Goal: Check status: Check status

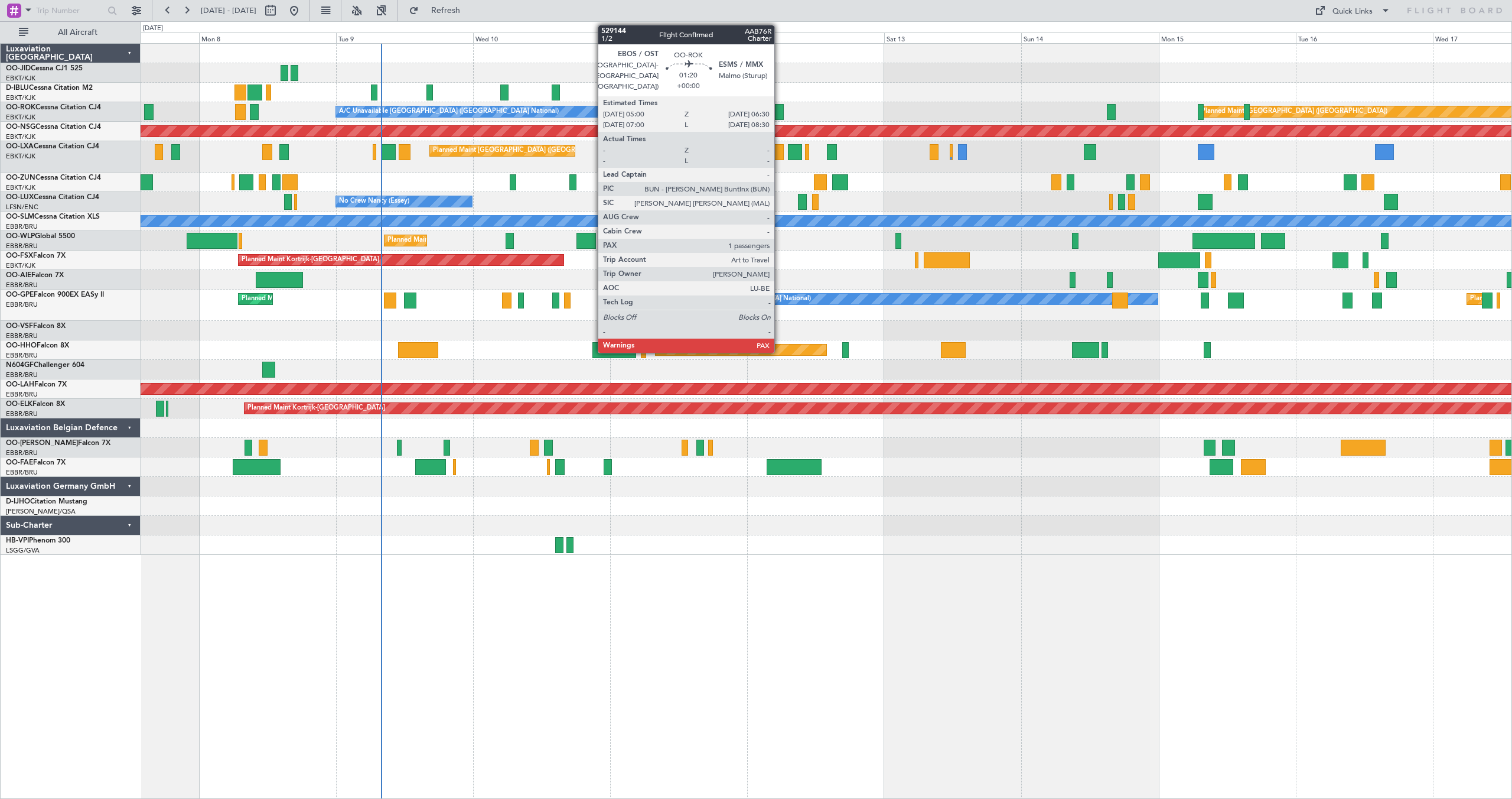
click at [780, 112] on div at bounding box center [779, 112] width 9 height 16
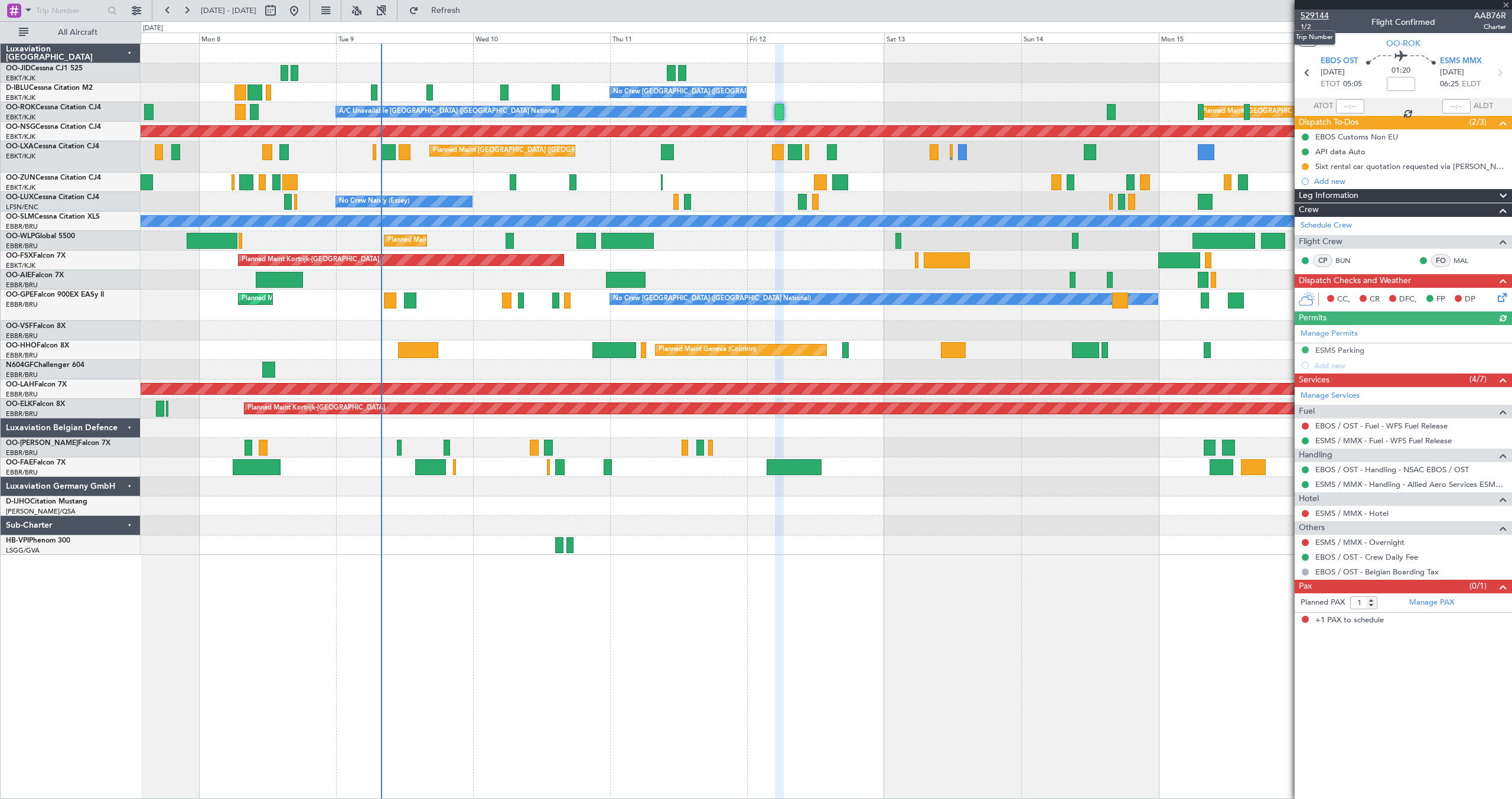
click at [1313, 14] on span "529144" at bounding box center [1315, 16] width 29 height 13
click at [456, 3] on button "Refresh" at bounding box center [439, 10] width 71 height 19
click at [1318, 13] on span "529144" at bounding box center [1315, 16] width 29 height 13
click at [457, 10] on button "Refresh" at bounding box center [439, 10] width 71 height 19
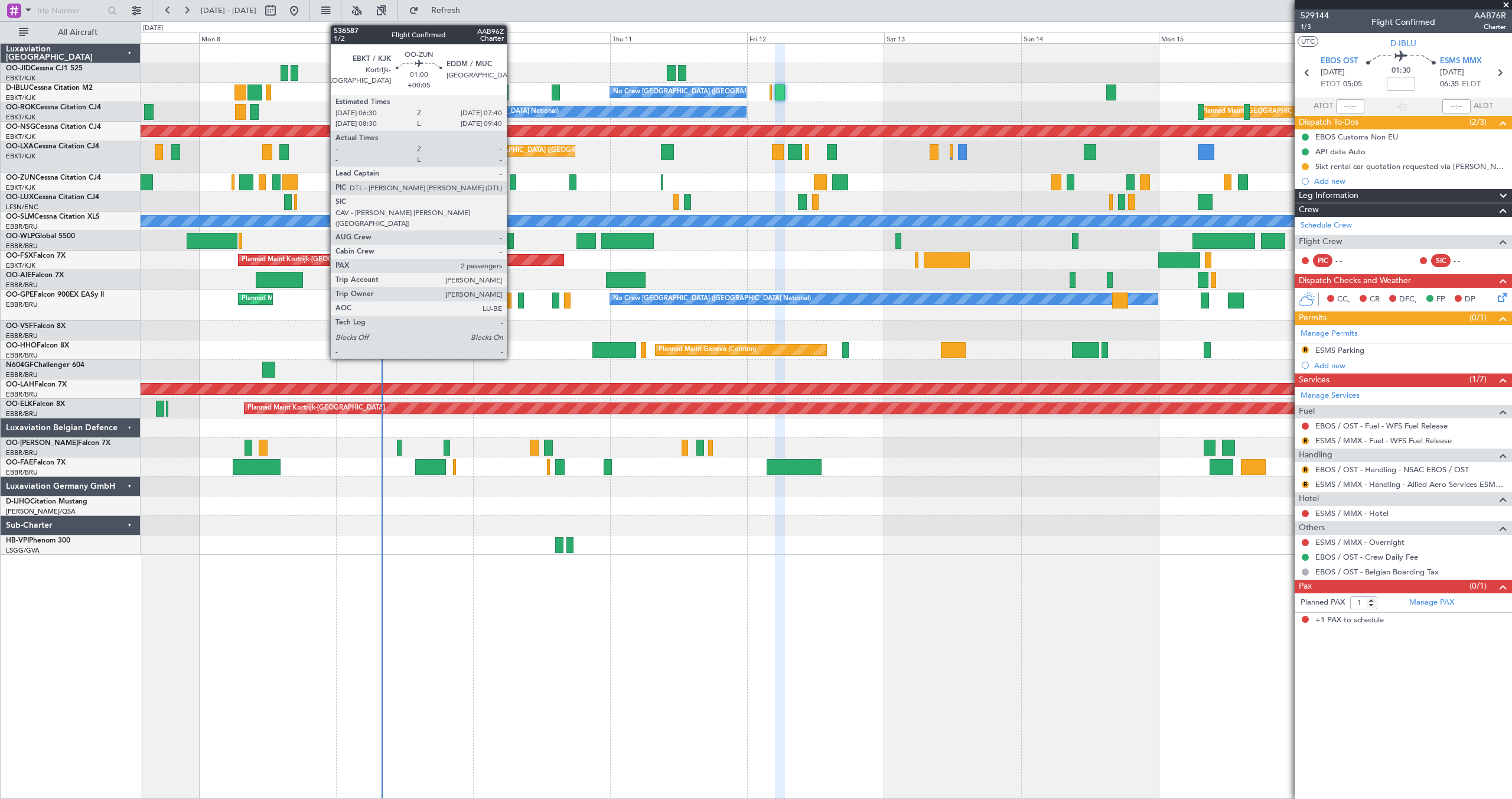
click at [512, 180] on div at bounding box center [513, 182] width 7 height 16
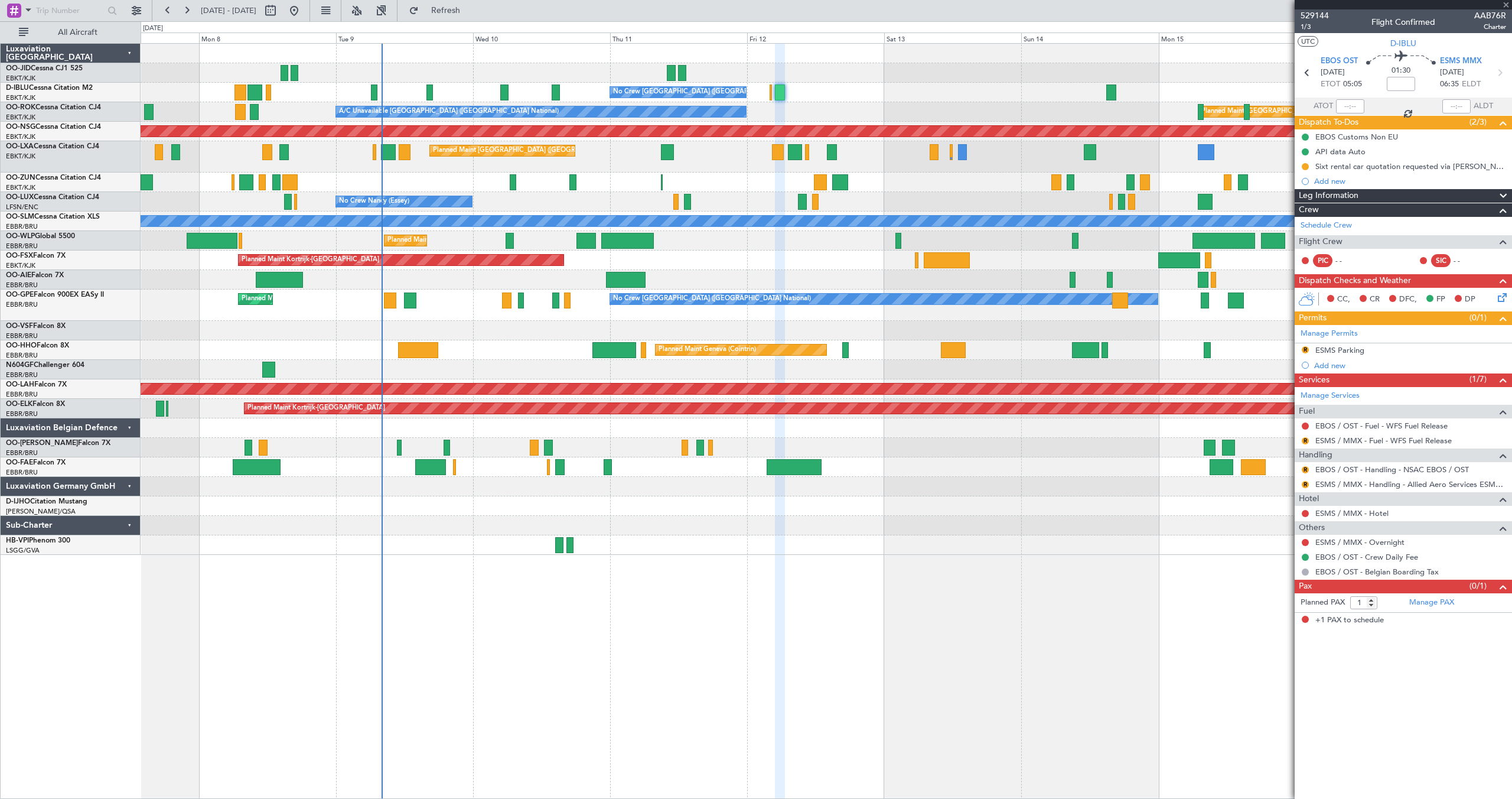
type input "+00:05"
type input "2"
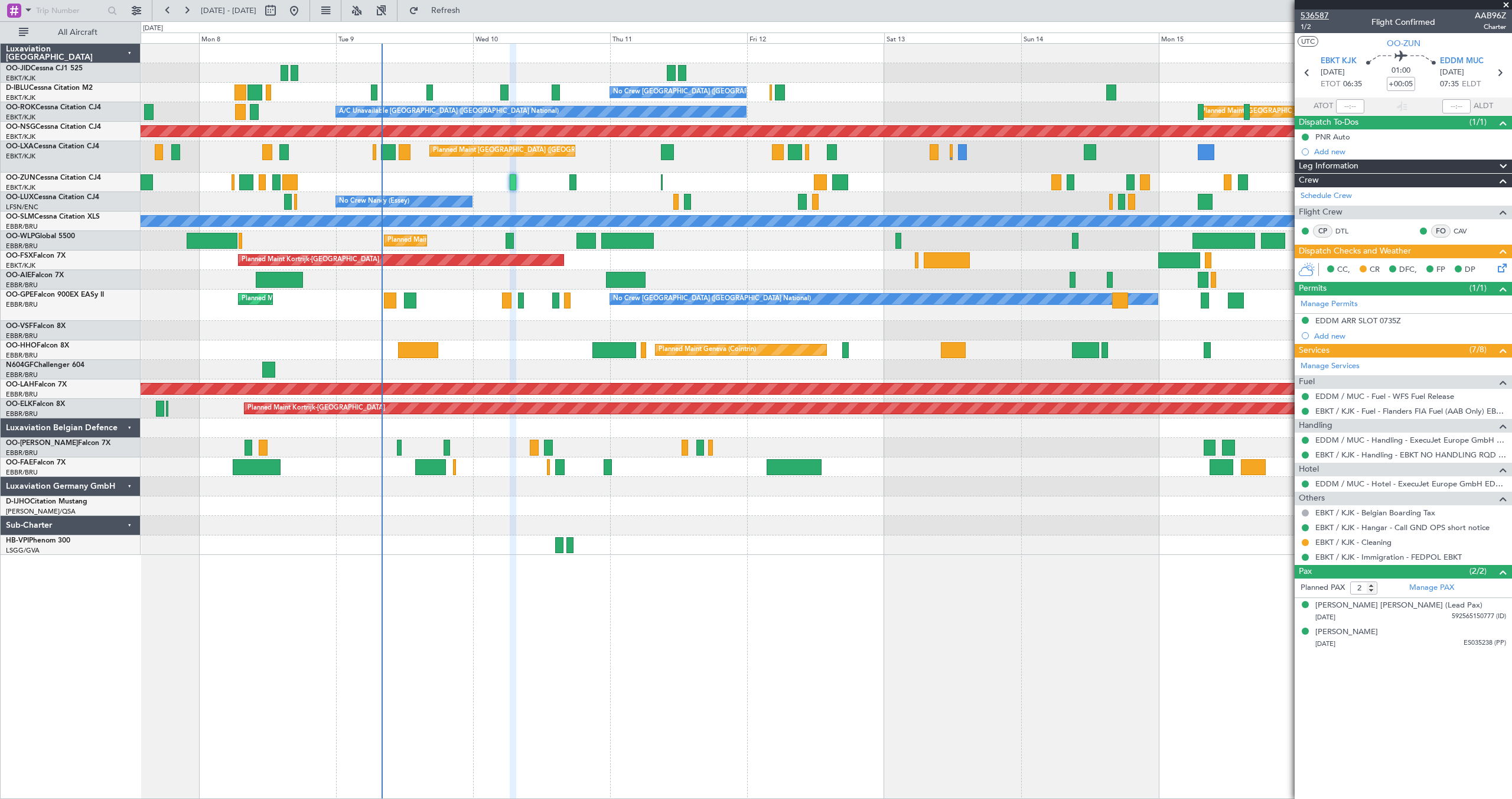
click at [1318, 16] on span "536587" at bounding box center [1315, 16] width 29 height 13
click at [447, 7] on button "Refresh" at bounding box center [439, 10] width 71 height 19
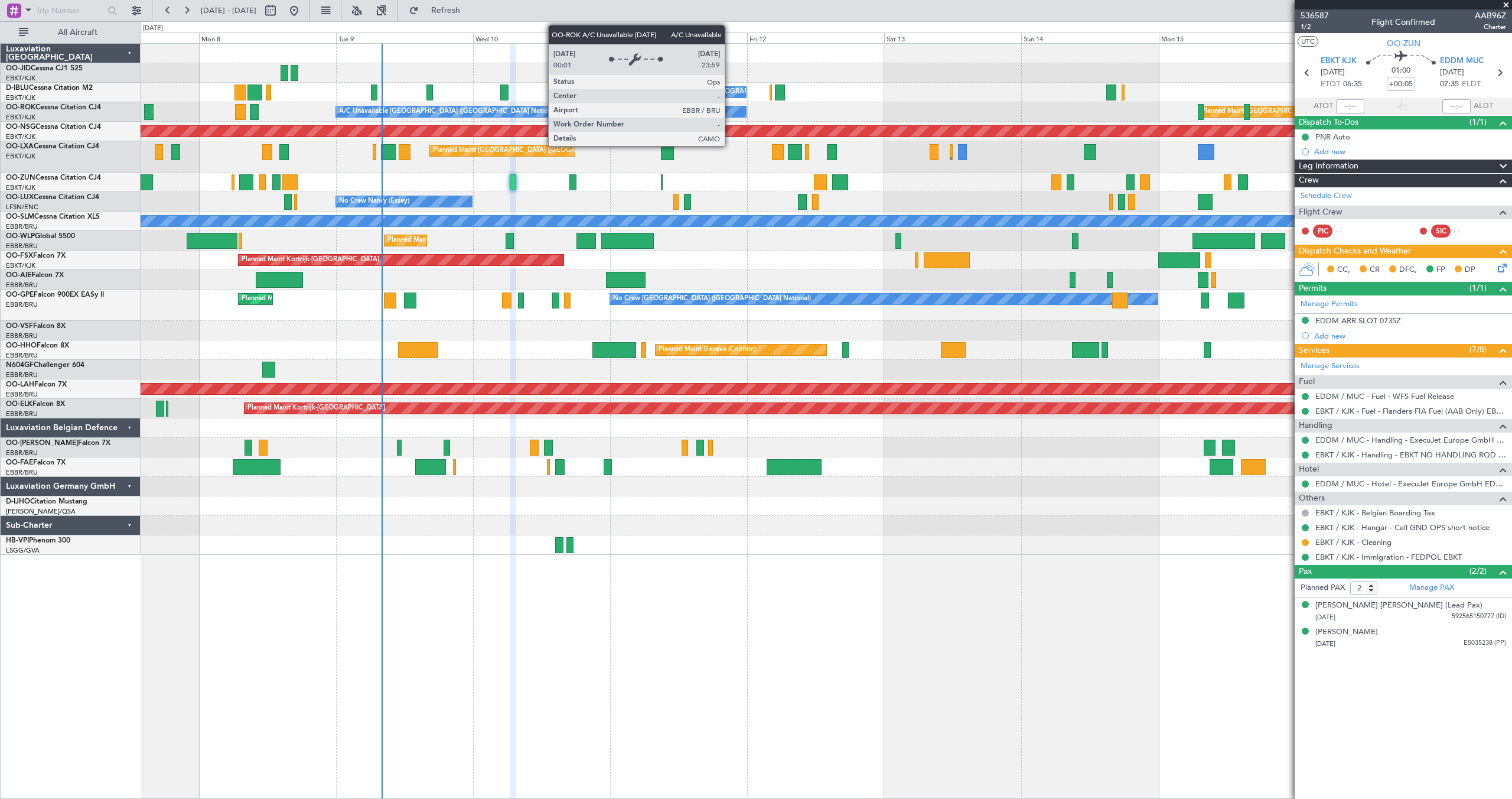
click at [730, 113] on div "A/C Unavailable Brussels (Brussels National)" at bounding box center [541, 111] width 411 height 11
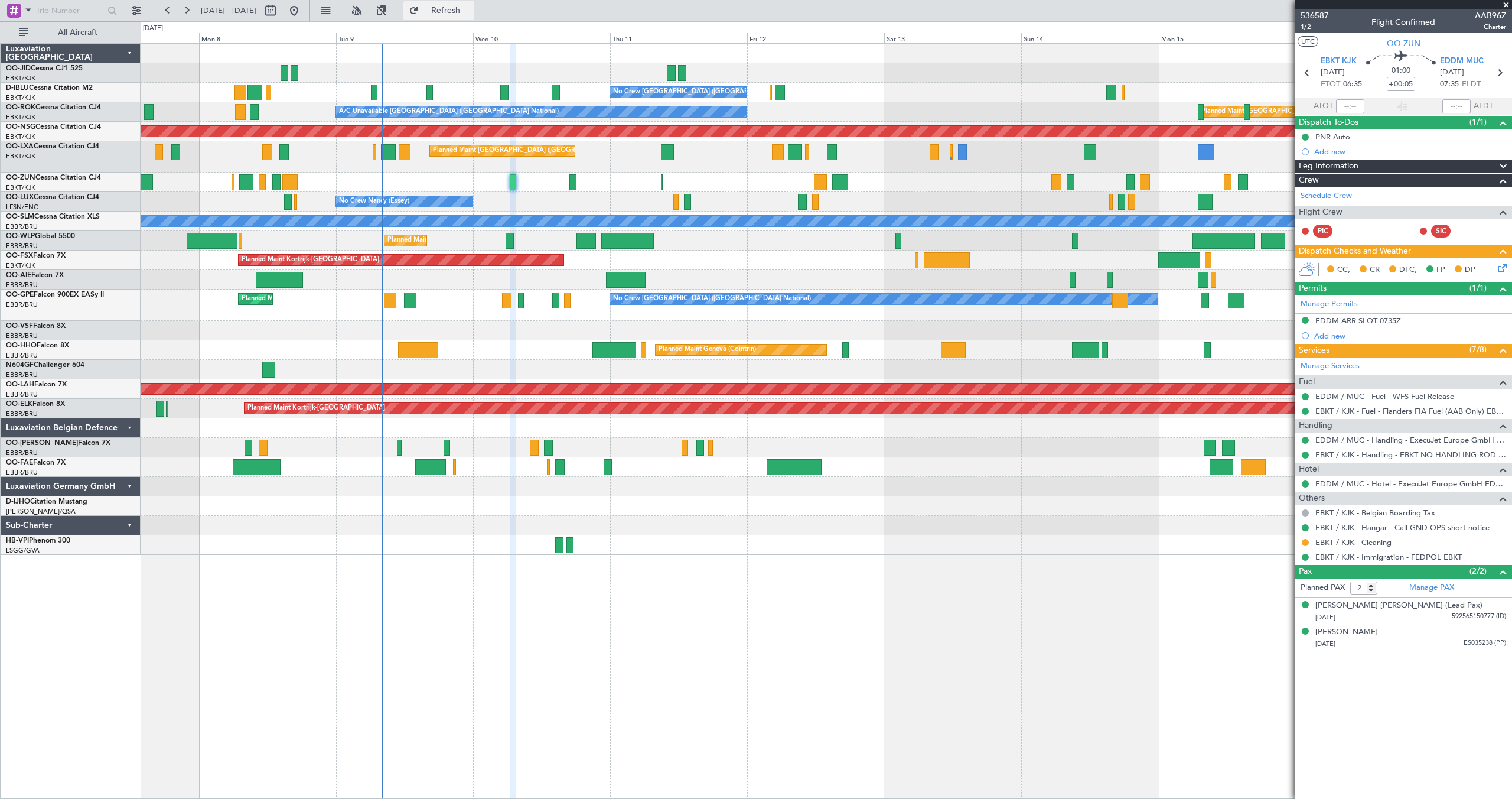
click at [459, 7] on span "Refresh" at bounding box center [446, 10] width 49 height 8
click at [1316, 16] on span "536587" at bounding box center [1315, 16] width 29 height 13
click at [452, 6] on button "Refresh" at bounding box center [439, 10] width 71 height 19
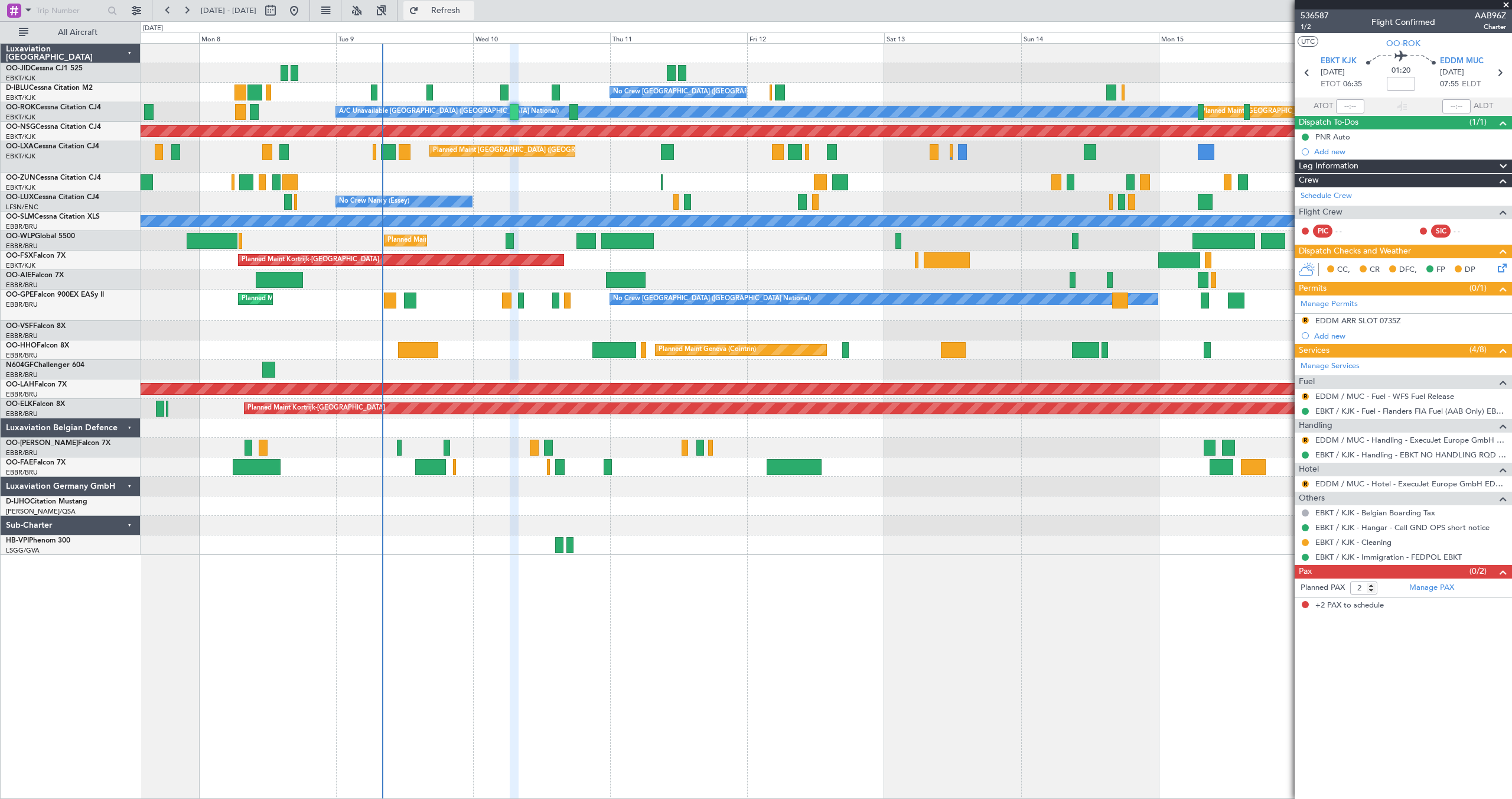
click at [452, 6] on button "Refresh" at bounding box center [439, 10] width 71 height 19
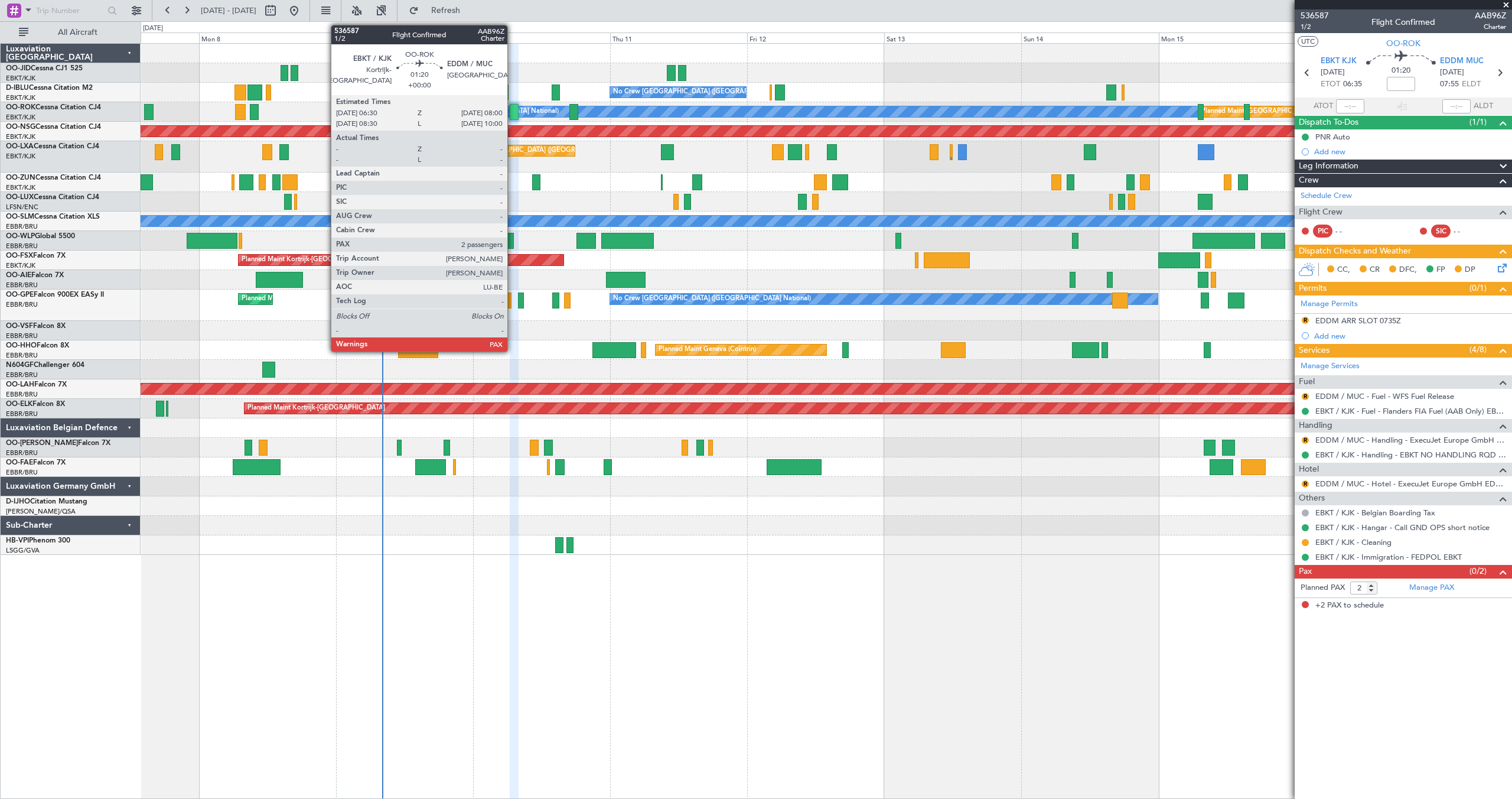
click at [512, 108] on div at bounding box center [514, 112] width 9 height 16
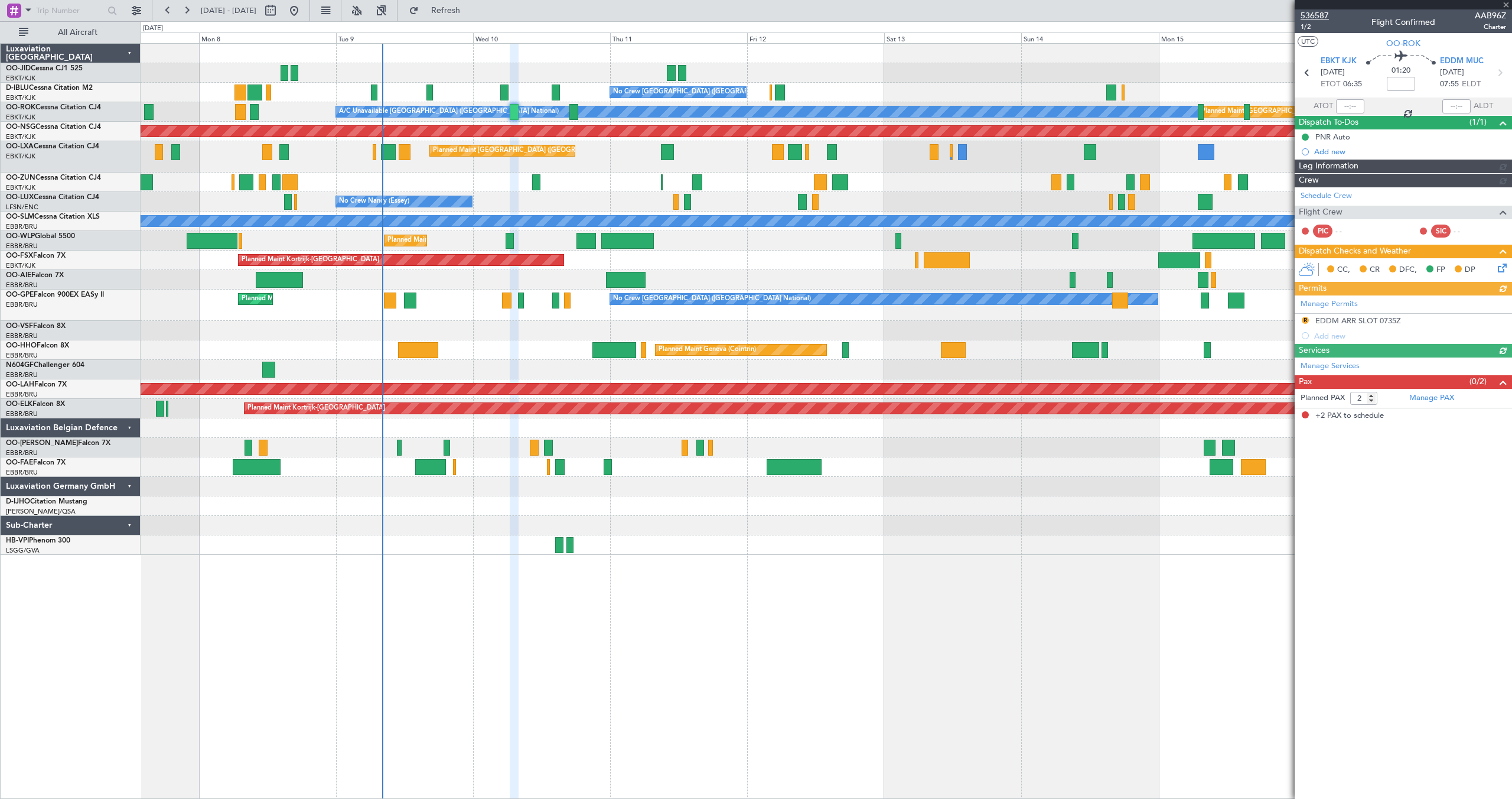
click at [1322, 19] on span "536587" at bounding box center [1315, 16] width 29 height 13
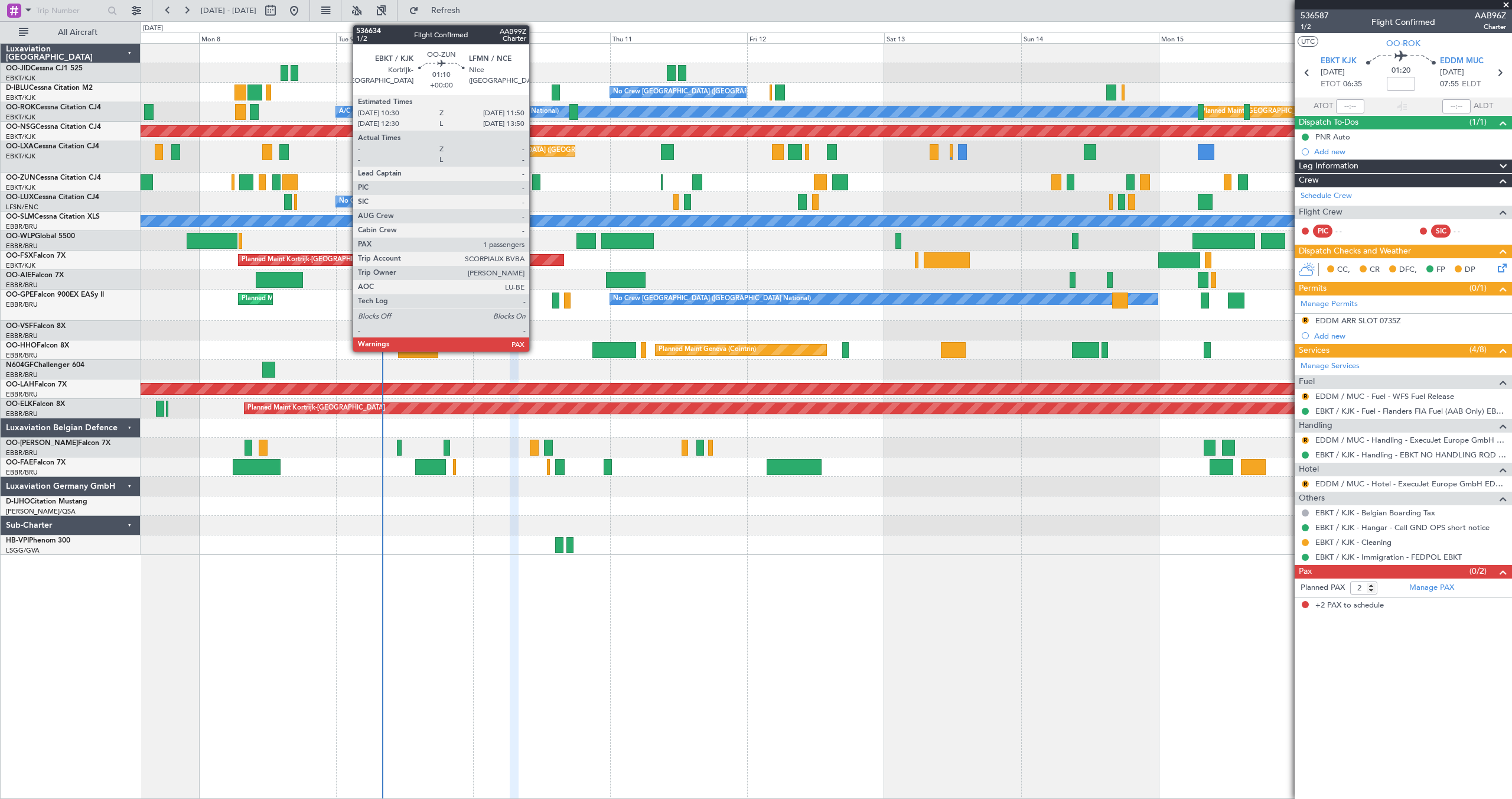
click at [535, 182] on div at bounding box center [536, 182] width 8 height 16
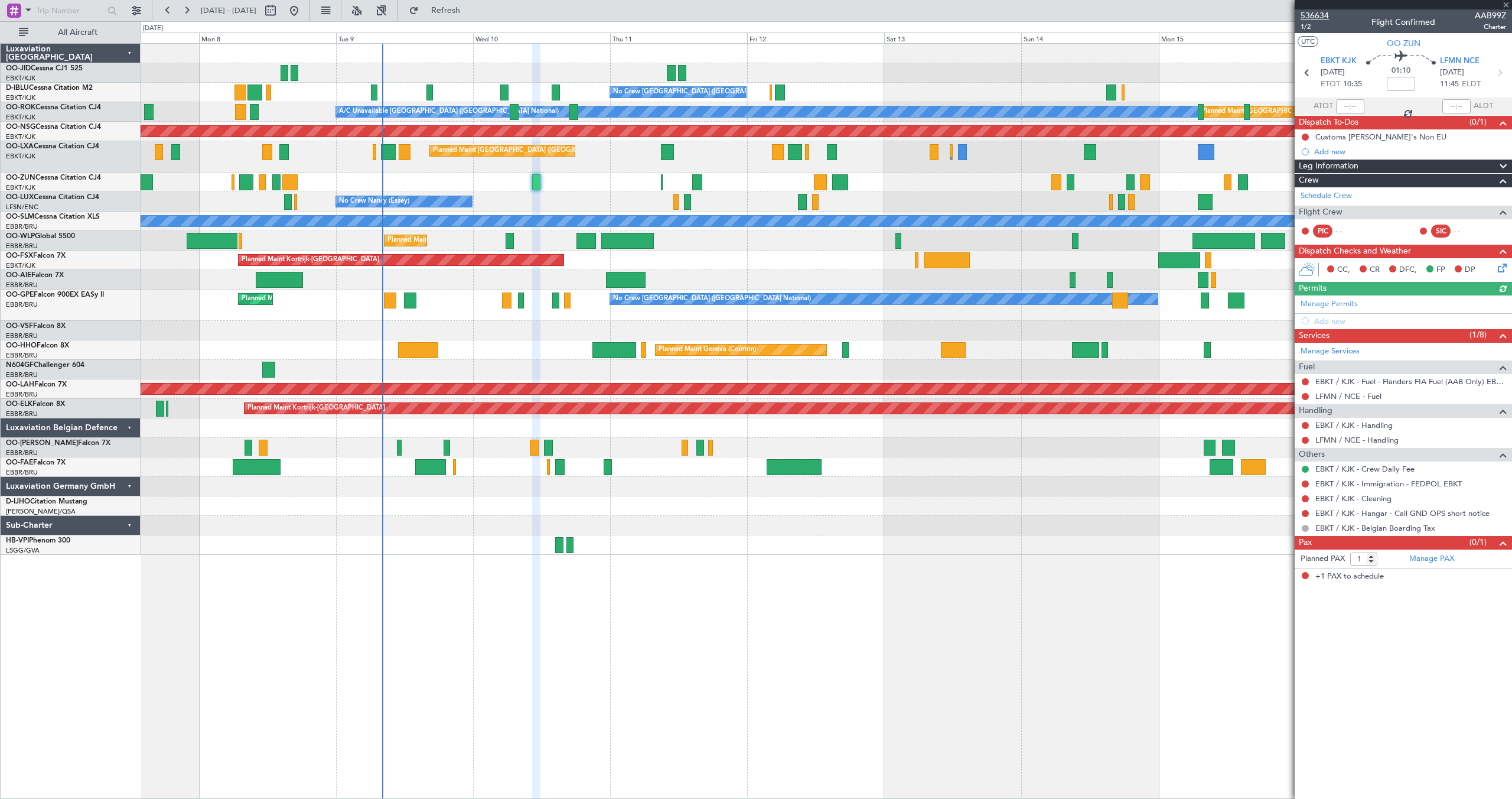
click at [1310, 16] on span "536634" at bounding box center [1315, 16] width 29 height 13
click at [1506, 4] on span at bounding box center [1506, 5] width 12 height 11
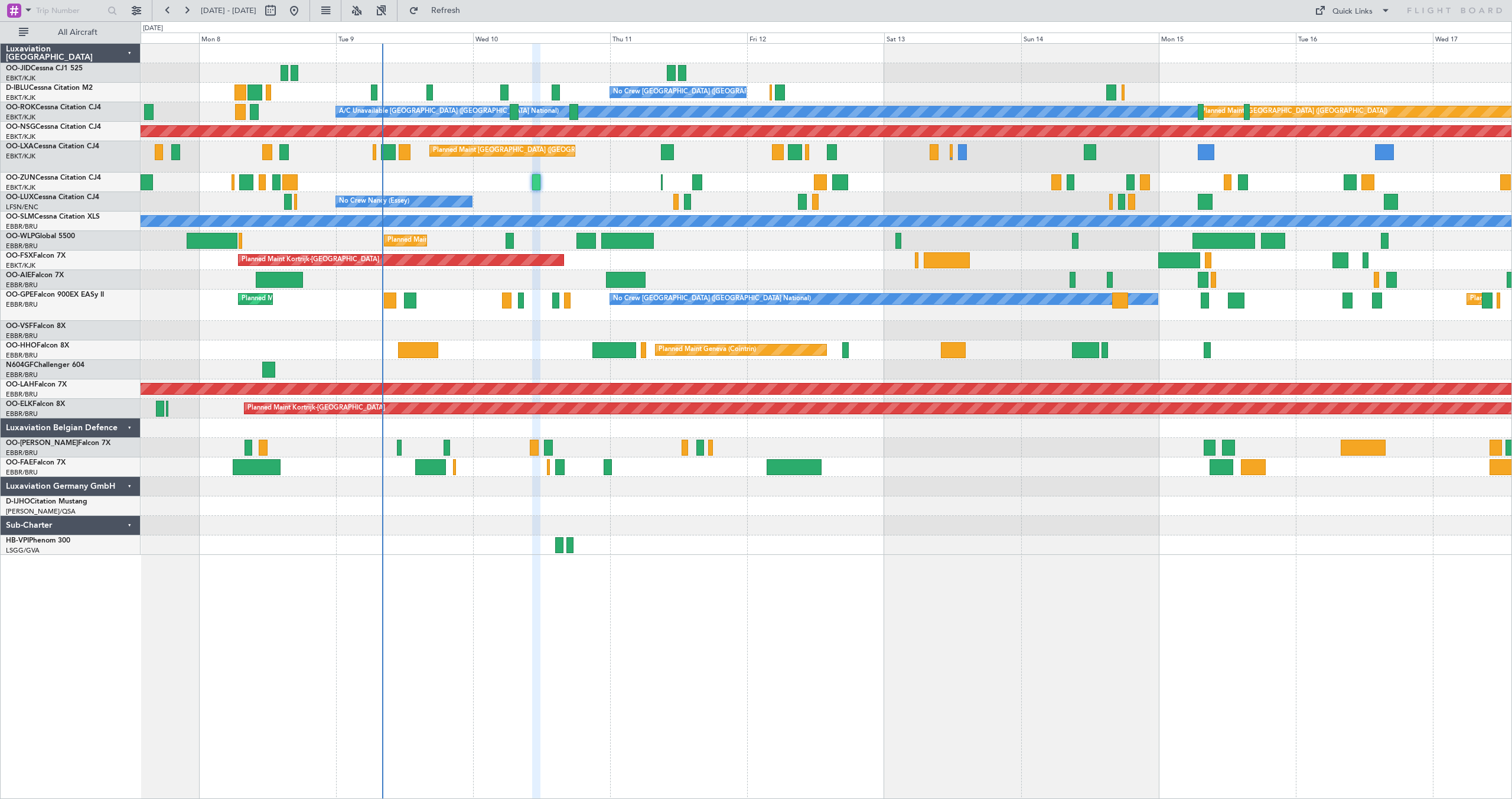
type input "0"
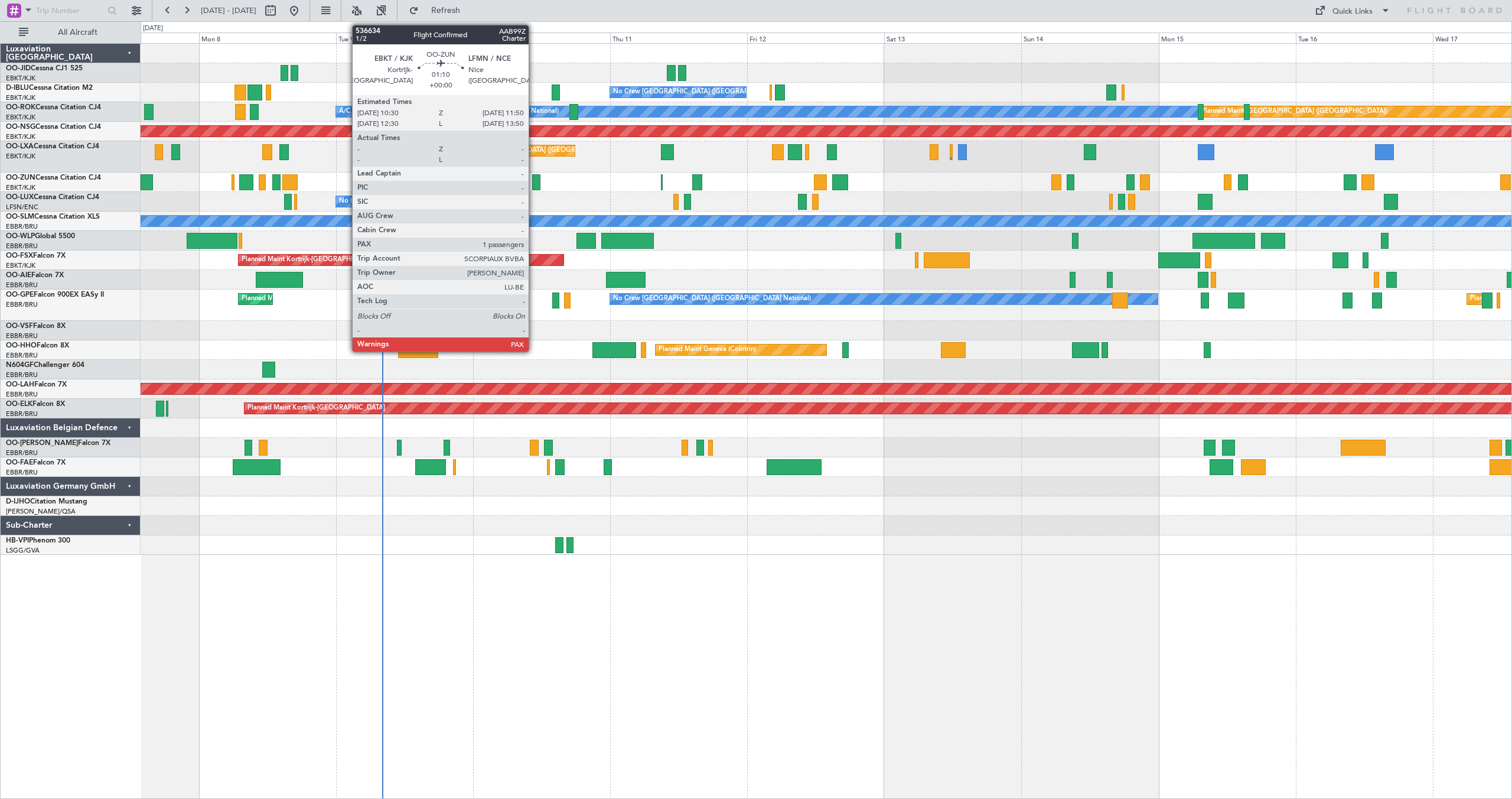
click at [535, 182] on div at bounding box center [536, 182] width 8 height 16
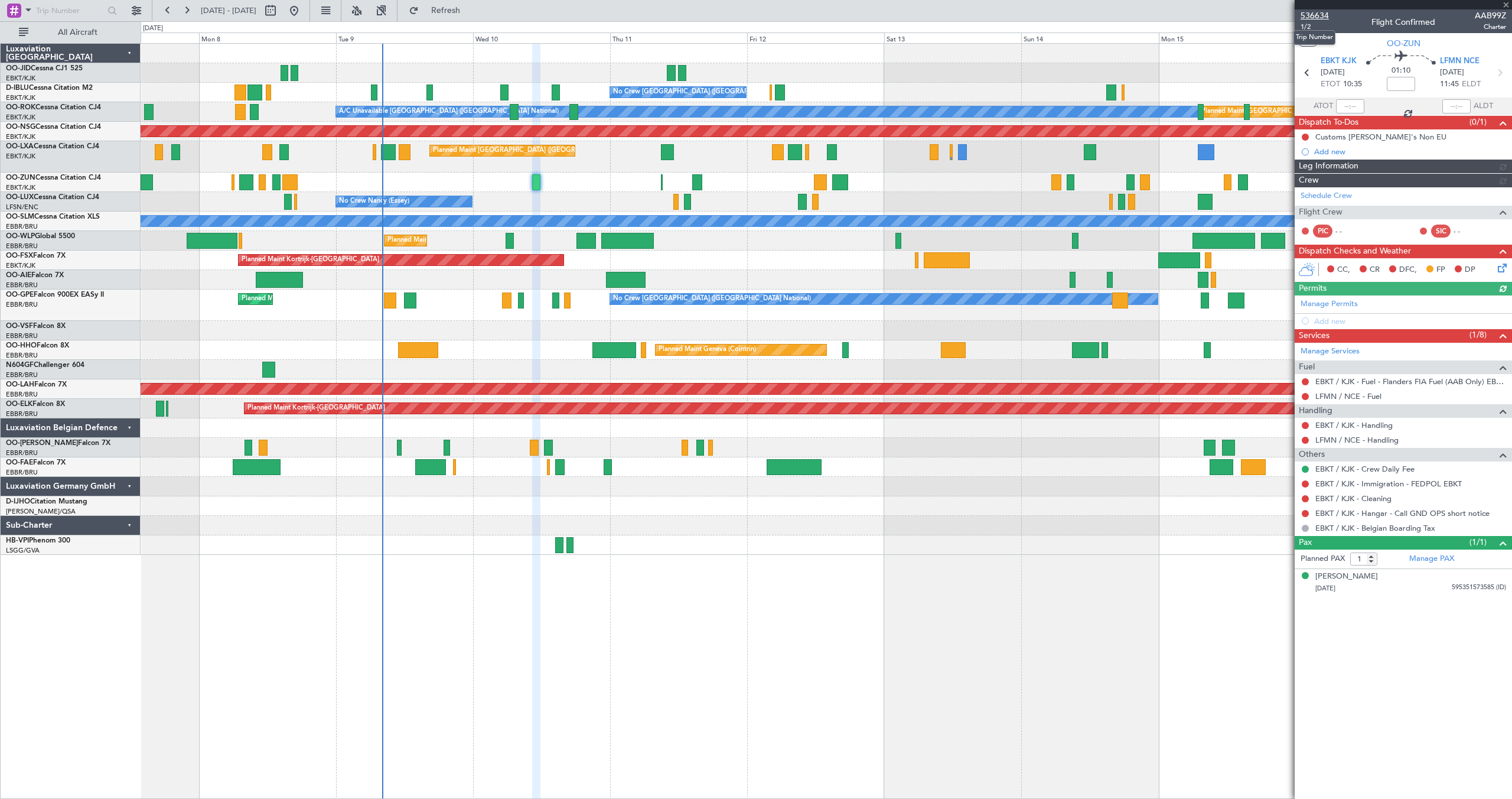
click at [1316, 16] on span "536634" at bounding box center [1315, 16] width 29 height 13
click at [1320, 16] on span "536634" at bounding box center [1315, 16] width 29 height 13
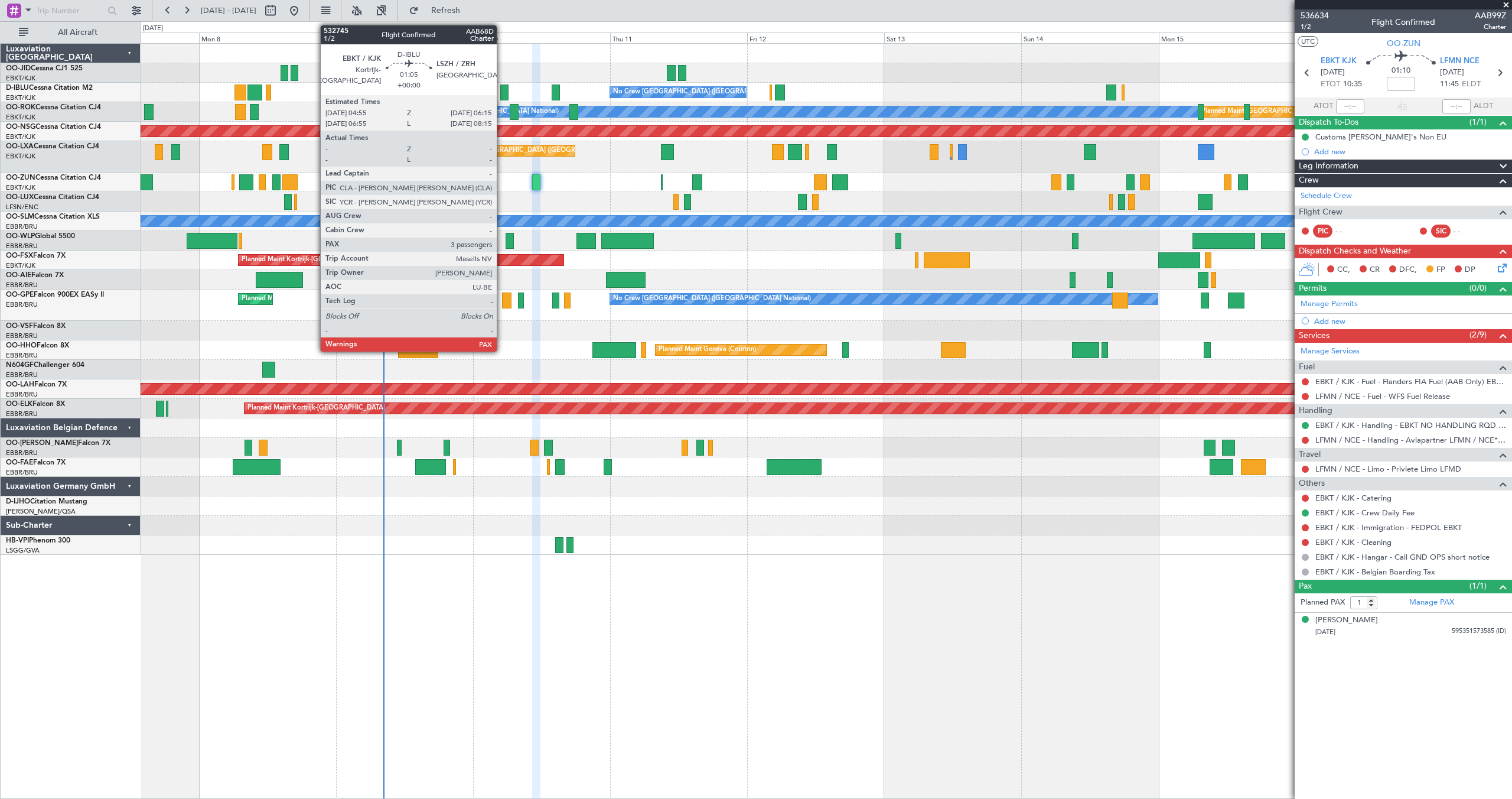
click at [503, 88] on div at bounding box center [504, 93] width 8 height 16
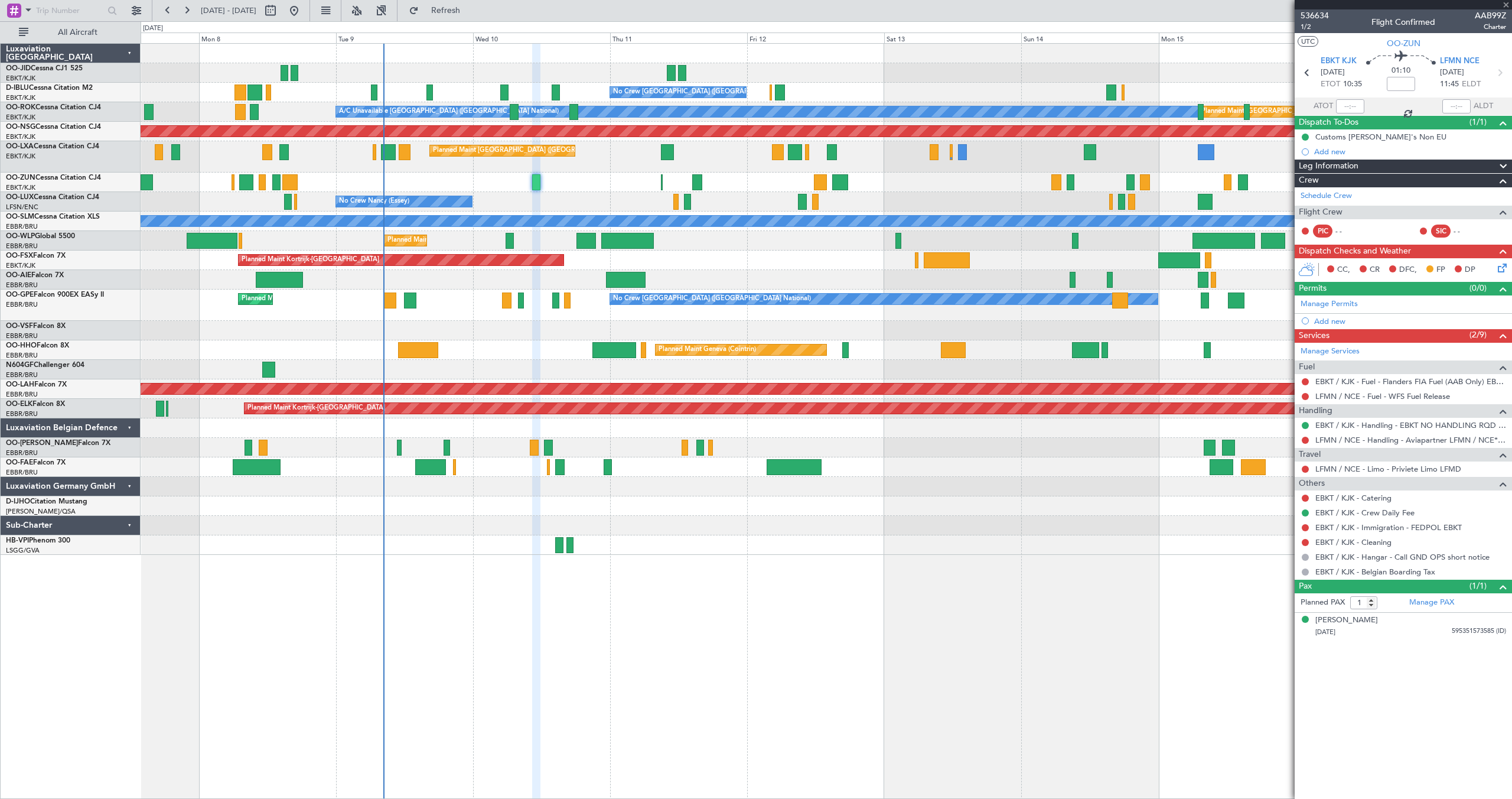
type input "3"
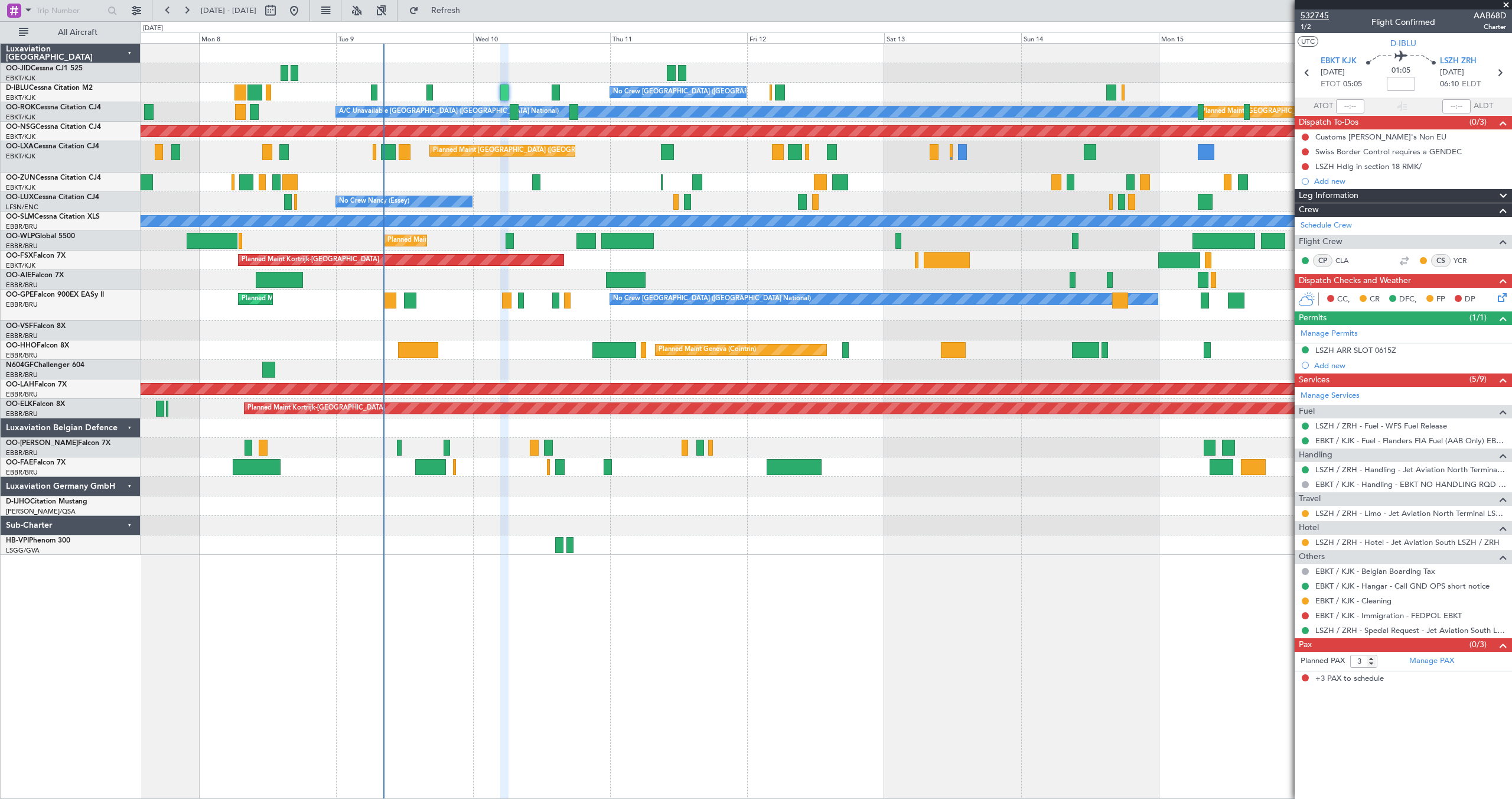
click at [1321, 14] on span "532745" at bounding box center [1315, 16] width 29 height 13
